Goal: Task Accomplishment & Management: Complete application form

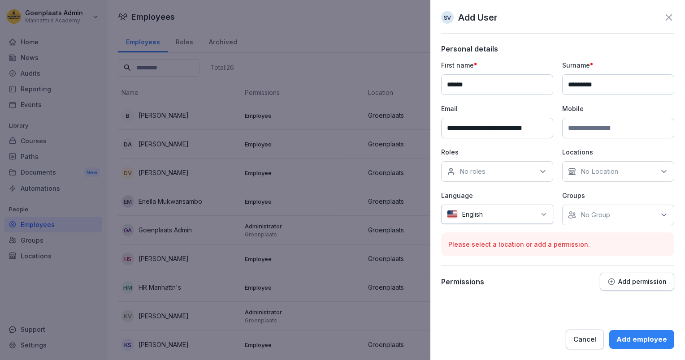
paste input "**********"
type input "**********"
click at [543, 170] on icon at bounding box center [542, 171] width 9 height 9
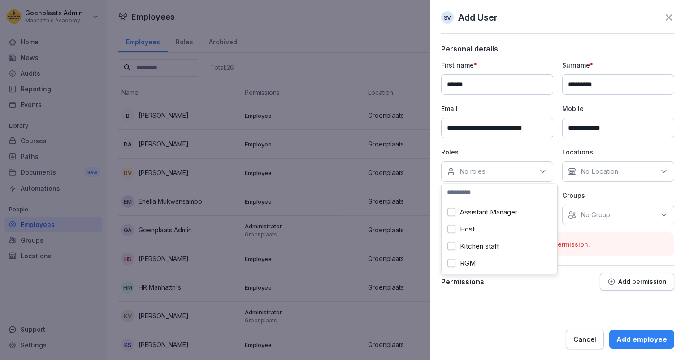
click at [517, 223] on div "Host" at bounding box center [499, 229] width 111 height 17
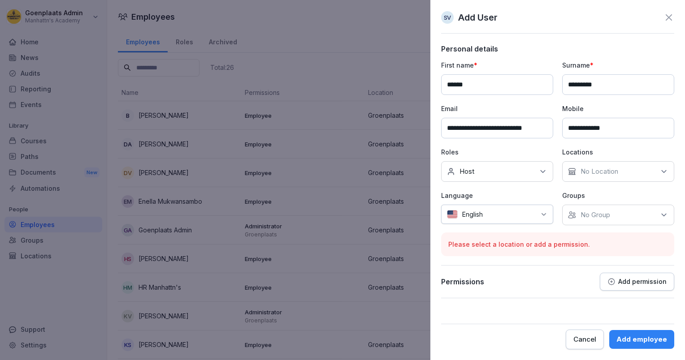
click at [585, 179] on div "No Location" at bounding box center [618, 171] width 112 height 21
click at [589, 210] on label "Groenplaats" at bounding box center [599, 212] width 37 height 8
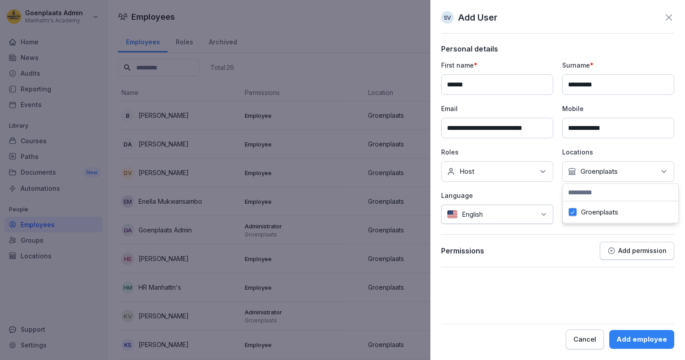
click at [547, 191] on p "Language" at bounding box center [497, 195] width 112 height 9
drag, startPoint x: 614, startPoint y: 252, endPoint x: 495, endPoint y: 264, distance: 118.8
click at [495, 264] on div "Permissions Add permission" at bounding box center [557, 255] width 233 height 26
click at [619, 253] on p "Add permission" at bounding box center [642, 250] width 48 height 7
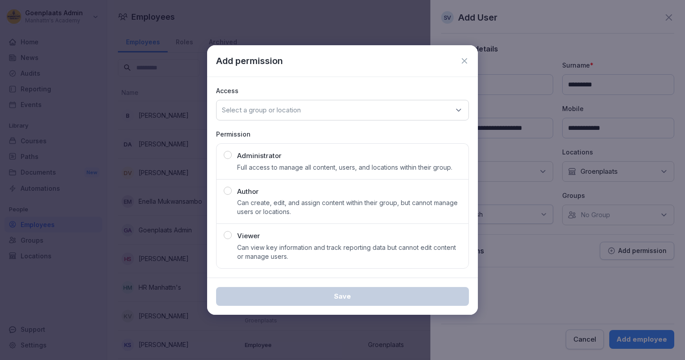
click at [439, 111] on div "Select a group or location" at bounding box center [342, 110] width 253 height 21
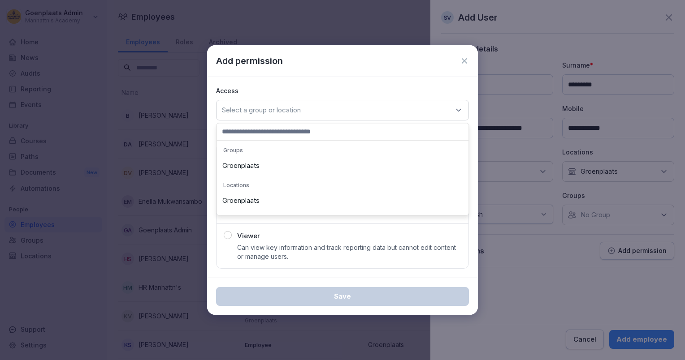
click at [410, 167] on div "Groenplaats" at bounding box center [342, 165] width 247 height 17
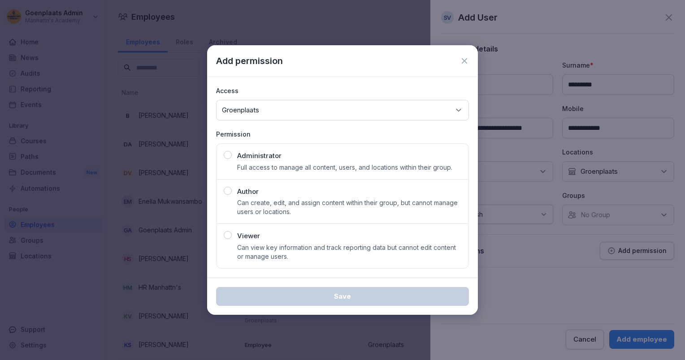
click at [464, 60] on icon at bounding box center [464, 60] width 9 height 9
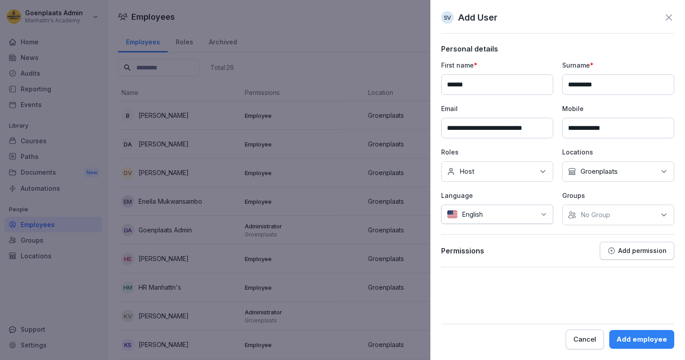
click at [659, 341] on div "Add employee" at bounding box center [641, 340] width 51 height 10
